Goal: Transaction & Acquisition: Purchase product/service

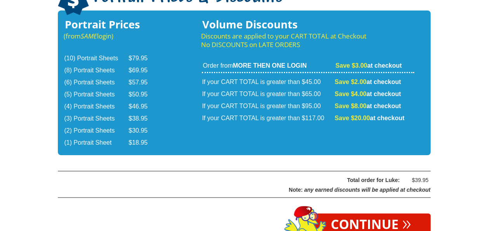
scroll to position [1315, 0]
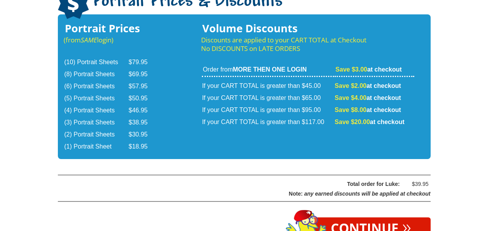
click at [373, 217] on link "Continue »" at bounding box center [370, 228] width 119 height 23
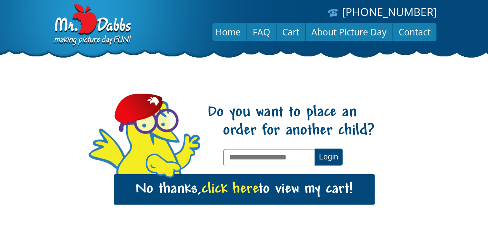
click at [275, 155] on input "text" at bounding box center [269, 157] width 93 height 17
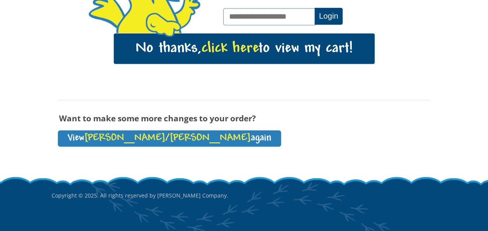
scroll to position [144, 0]
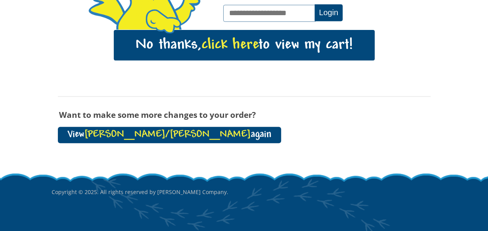
click at [131, 129] on span "[PERSON_NAME]/[PERSON_NAME]" at bounding box center [167, 134] width 167 height 10
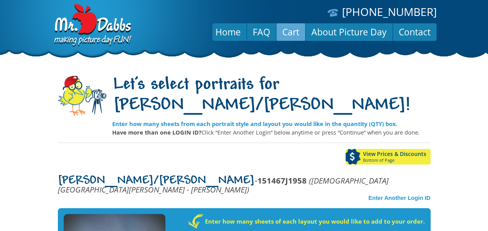
click at [292, 31] on link "Cart" at bounding box center [290, 32] width 29 height 19
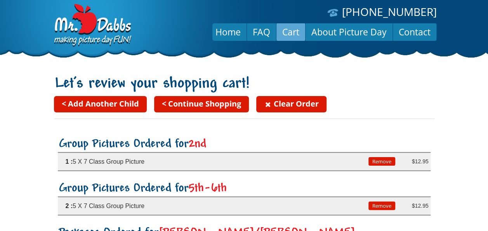
click at [127, 103] on link "< Add Another Child" at bounding box center [100, 104] width 93 height 16
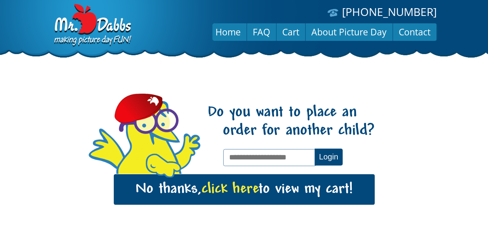
click at [259, 155] on input "text" at bounding box center [269, 157] width 93 height 17
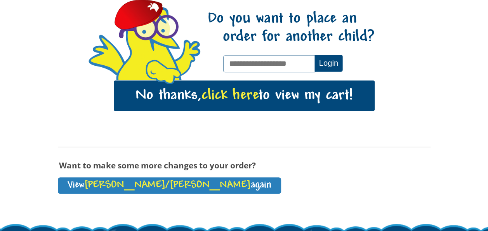
scroll to position [114, 0]
